Goal: Information Seeking & Learning: Compare options

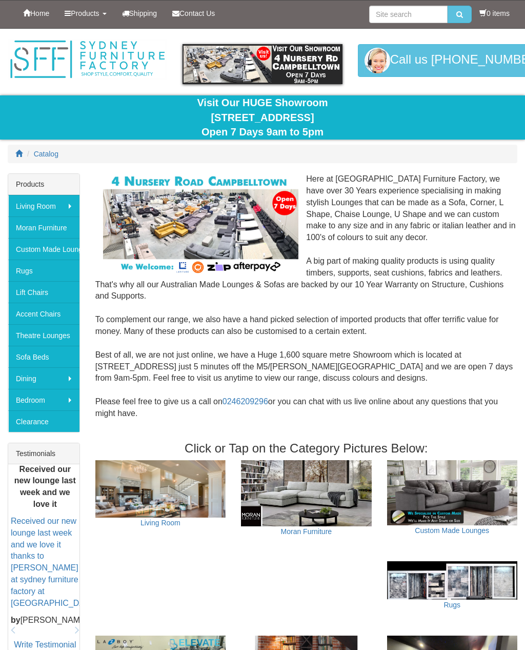
click at [37, 294] on link "Lift Chairs" at bounding box center [43, 292] width 71 height 22
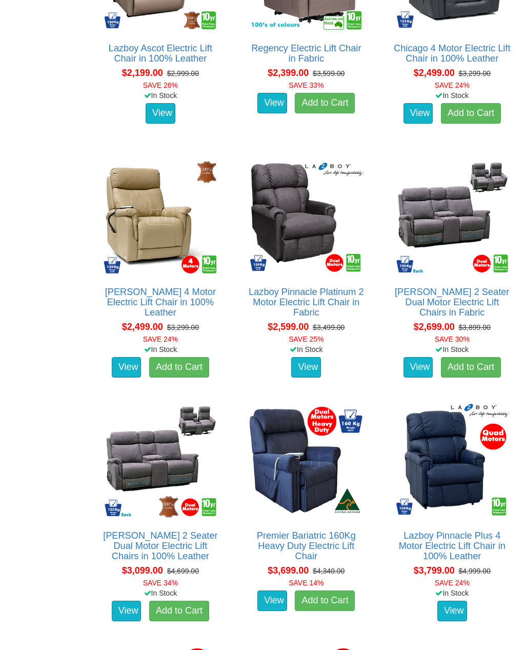
scroll to position [1702, 0]
click at [121, 441] on img at bounding box center [160, 460] width 119 height 119
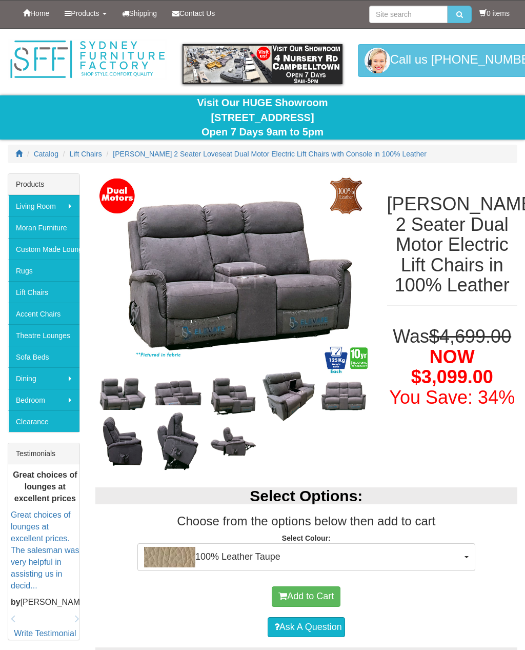
click at [116, 444] on img at bounding box center [122, 441] width 55 height 63
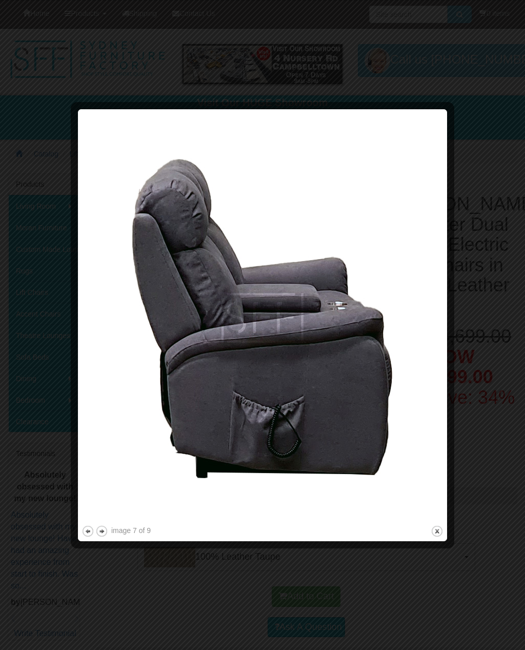
click at [102, 527] on button "next" at bounding box center [101, 531] width 13 height 13
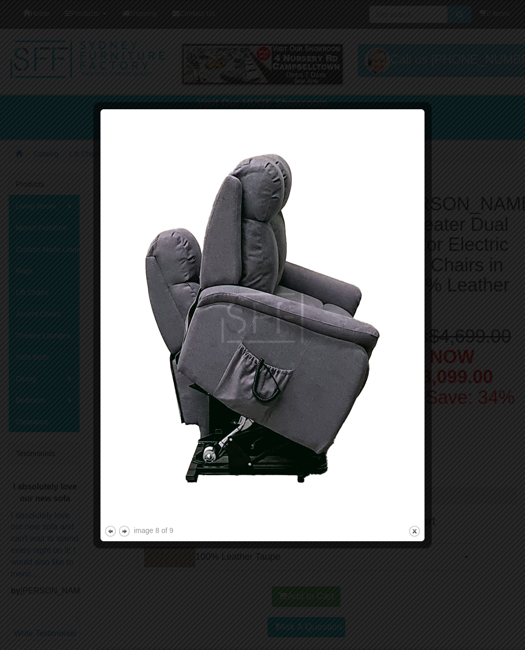
click at [107, 527] on button "previous" at bounding box center [110, 531] width 13 height 13
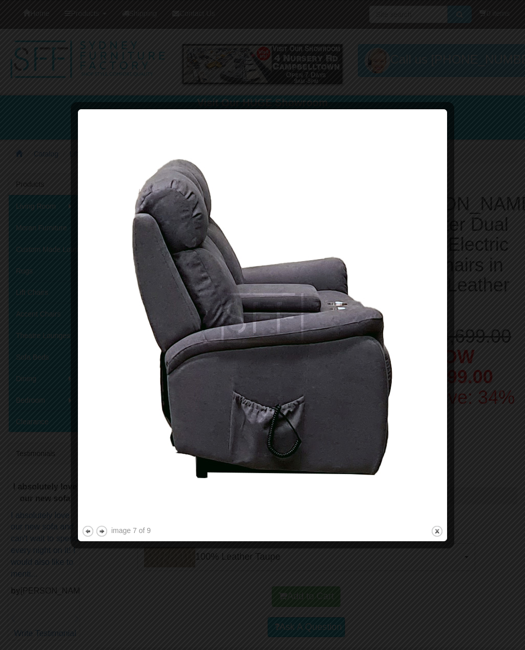
click at [79, 523] on div at bounding box center [76, 325] width 11 height 425
click at [86, 526] on button "previous" at bounding box center [88, 531] width 13 height 13
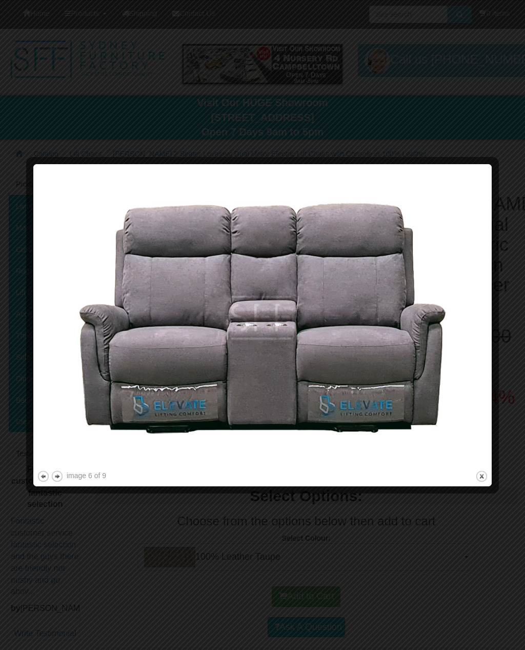
click at [43, 472] on button "previous" at bounding box center [43, 476] width 13 height 13
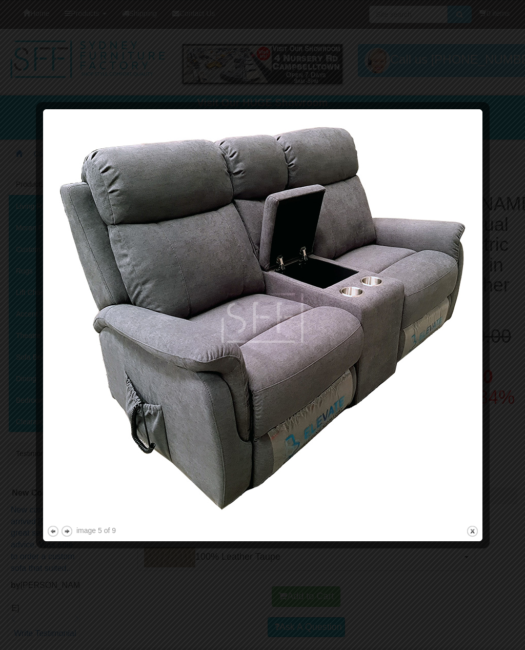
click at [55, 526] on button "previous" at bounding box center [53, 531] width 13 height 13
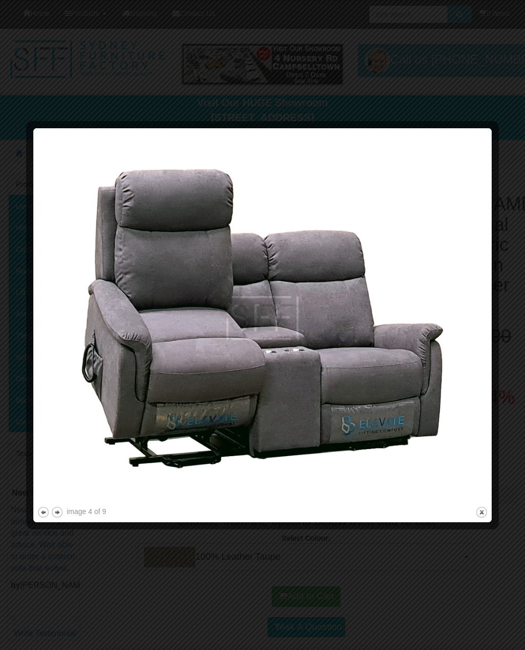
click at [45, 511] on button "previous" at bounding box center [43, 512] width 13 height 13
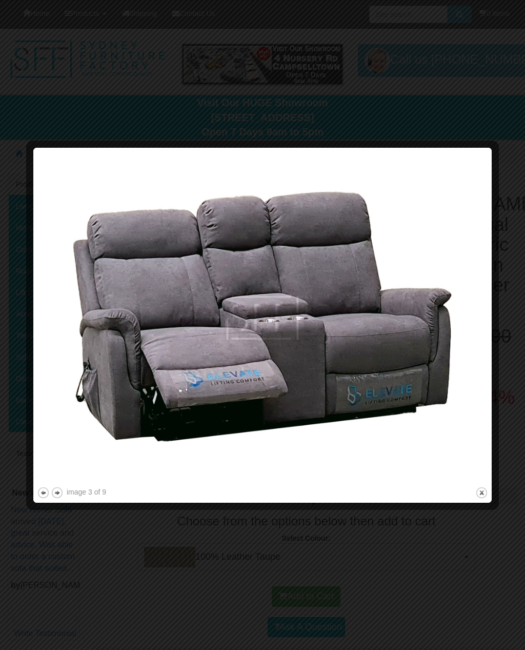
click at [480, 494] on button "close" at bounding box center [481, 492] width 13 height 13
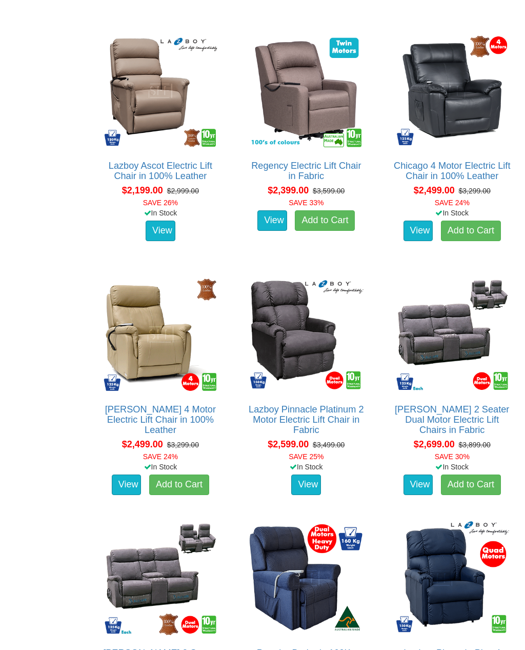
scroll to position [1585, 0]
click at [275, 408] on link "Lazboy Pinnacle Platinum 2 Motor Electric Lift Chair in Fabric" at bounding box center [306, 419] width 115 height 31
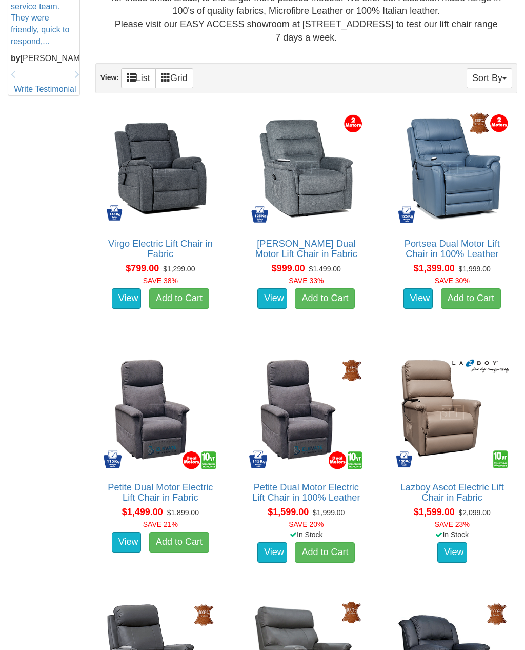
scroll to position [524, 0]
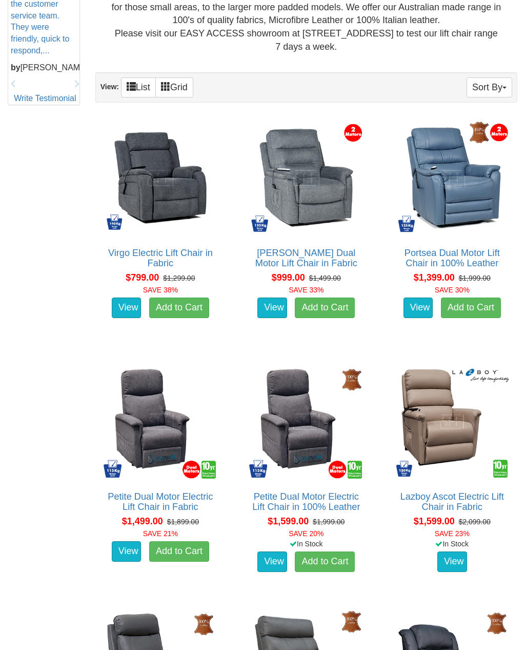
click at [300, 260] on link "[PERSON_NAME] Dual Motor Lift Chair in Fabric" at bounding box center [306, 258] width 102 height 21
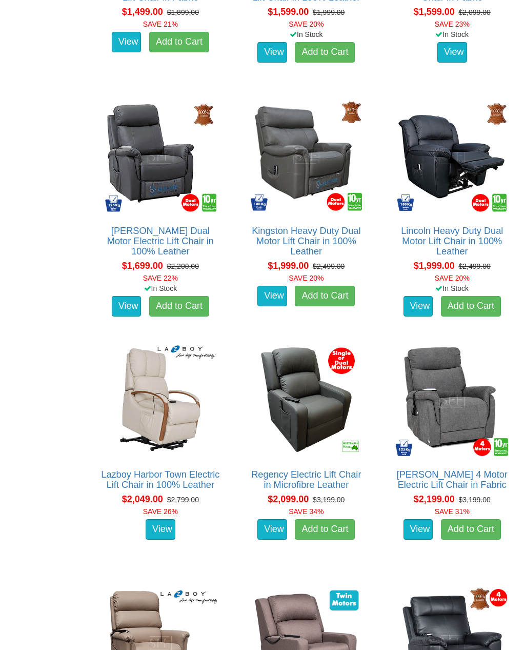
scroll to position [1033, 0]
click at [477, 481] on link "[PERSON_NAME] 4 Motor Electric Lift Chair in Fabric" at bounding box center [452, 479] width 111 height 21
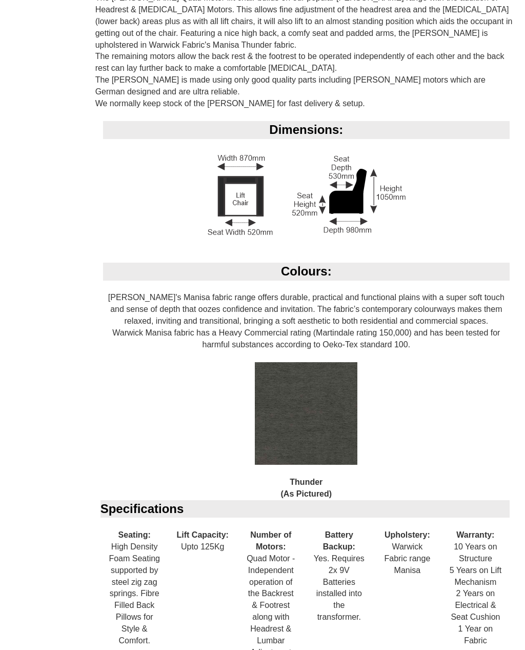
scroll to position [680, 0]
